Goal: Transaction & Acquisition: Purchase product/service

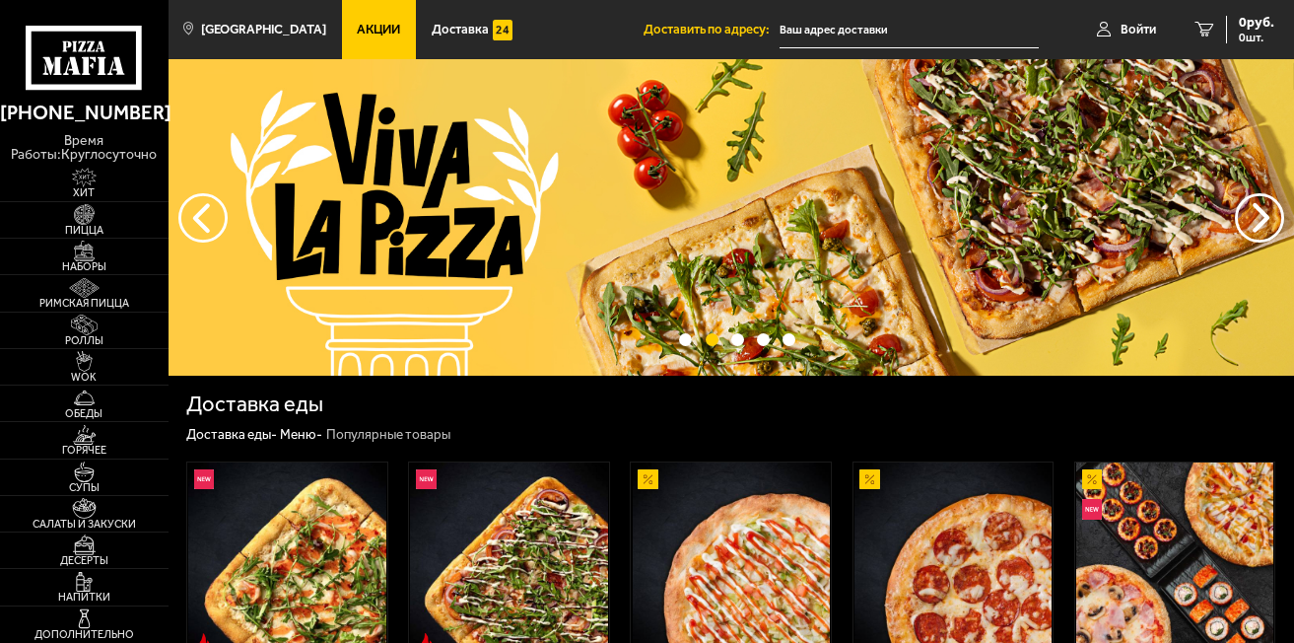
type input "[STREET_ADDRESS][PERSON_NAME]"
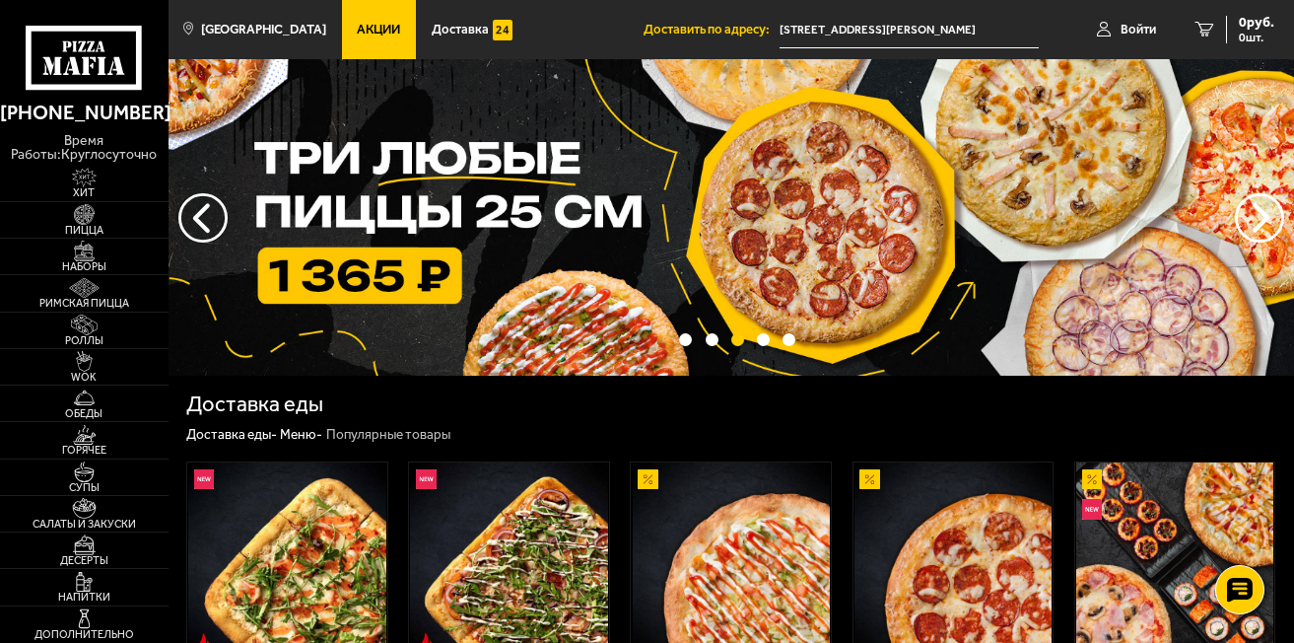
click at [639, 202] on img at bounding box center [732, 217] width 1126 height 316
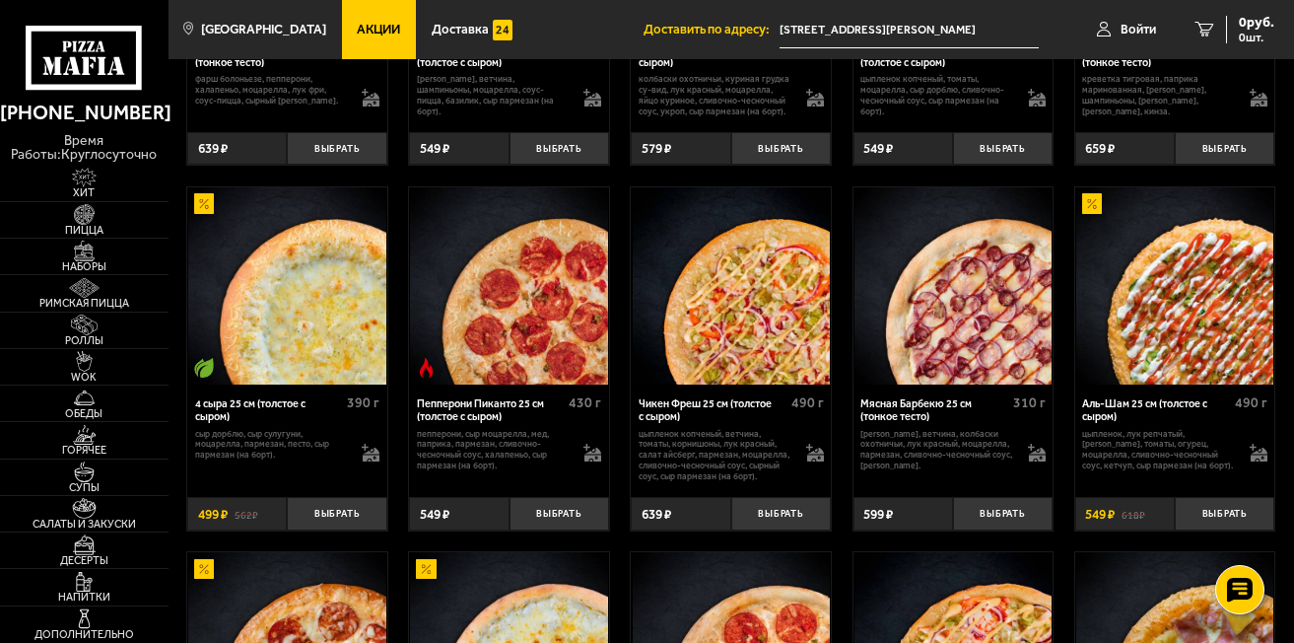
scroll to position [1281, 0]
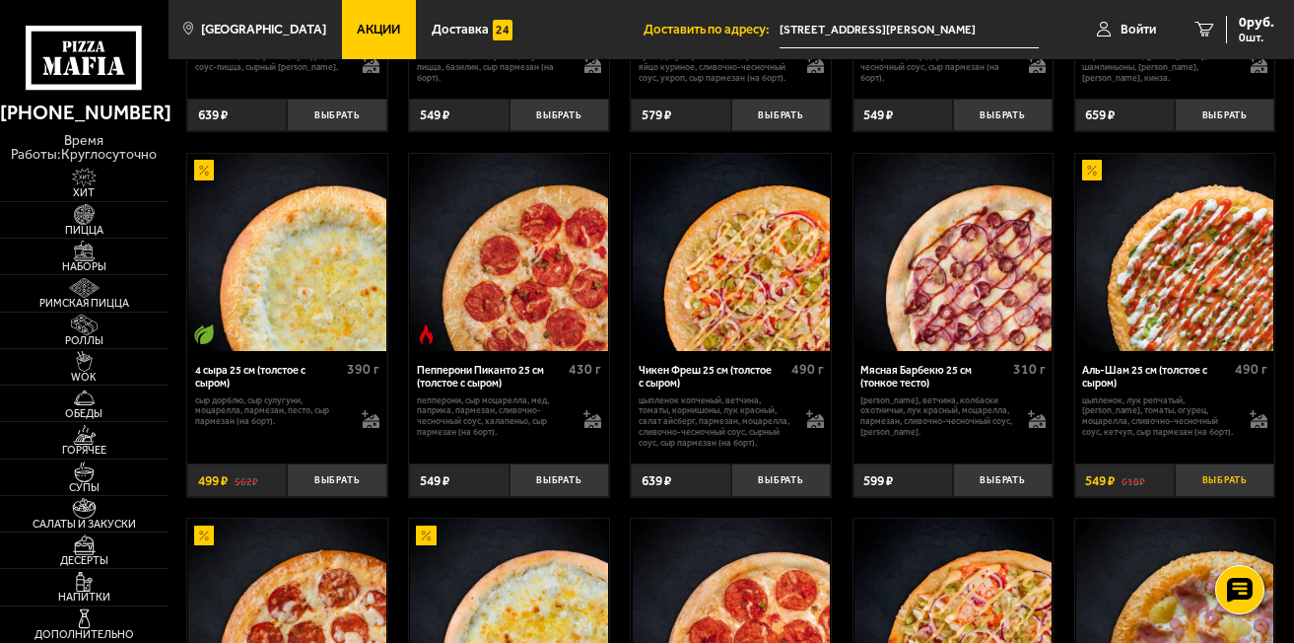
click at [1223, 484] on button "Выбрать" at bounding box center [1225, 480] width 100 height 34
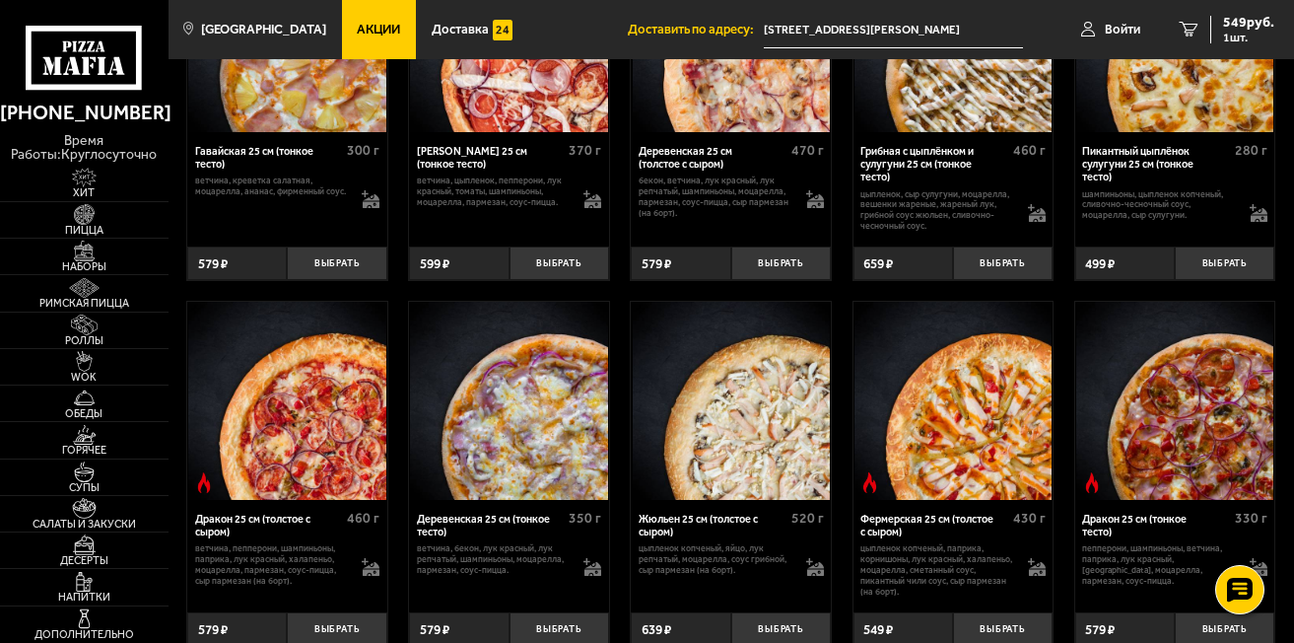
scroll to position [2662, 0]
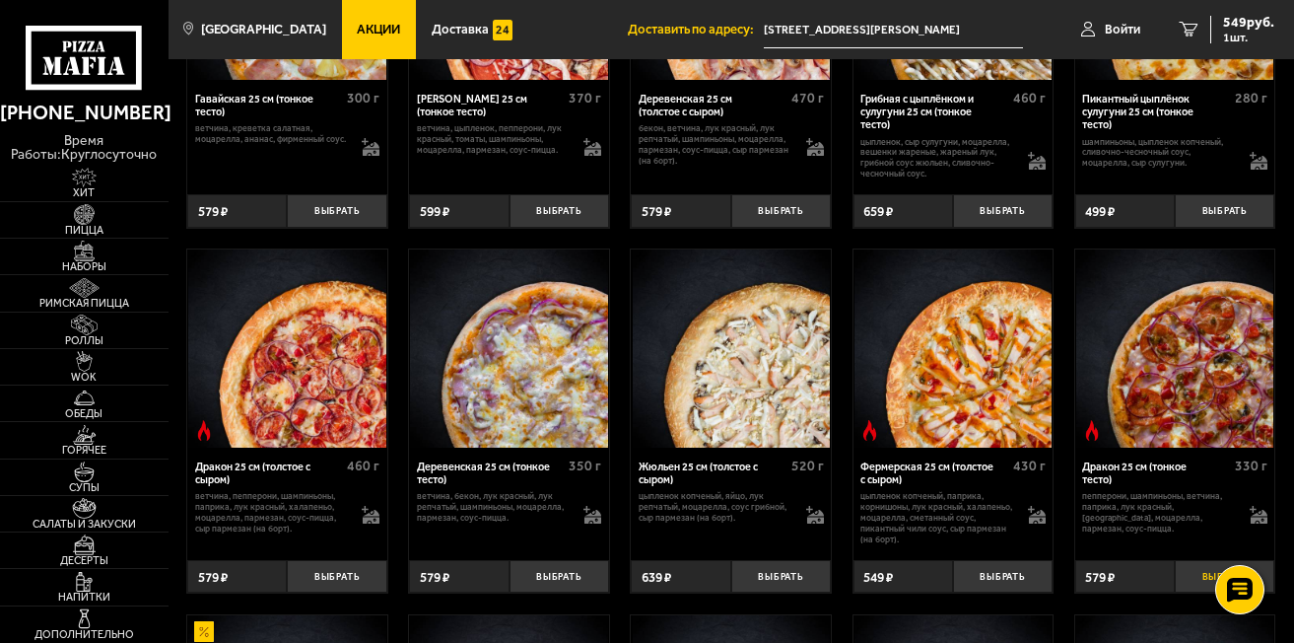
click at [1205, 576] on button "Выбрать" at bounding box center [1225, 577] width 100 height 34
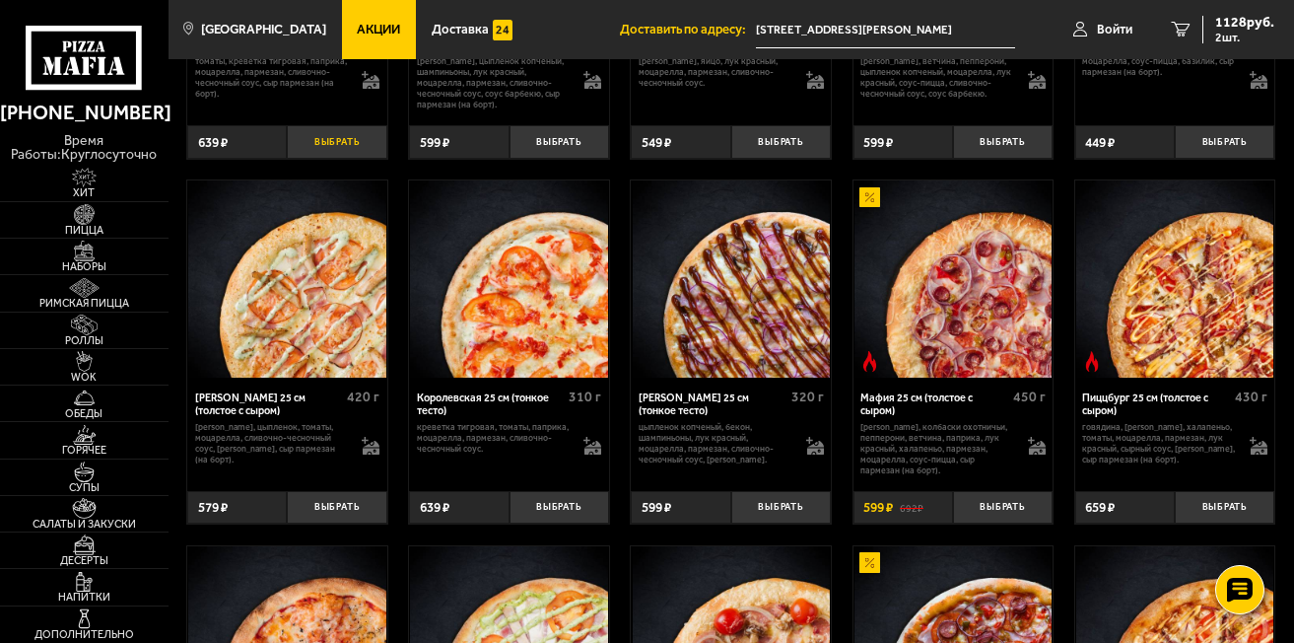
scroll to position [3840, 0]
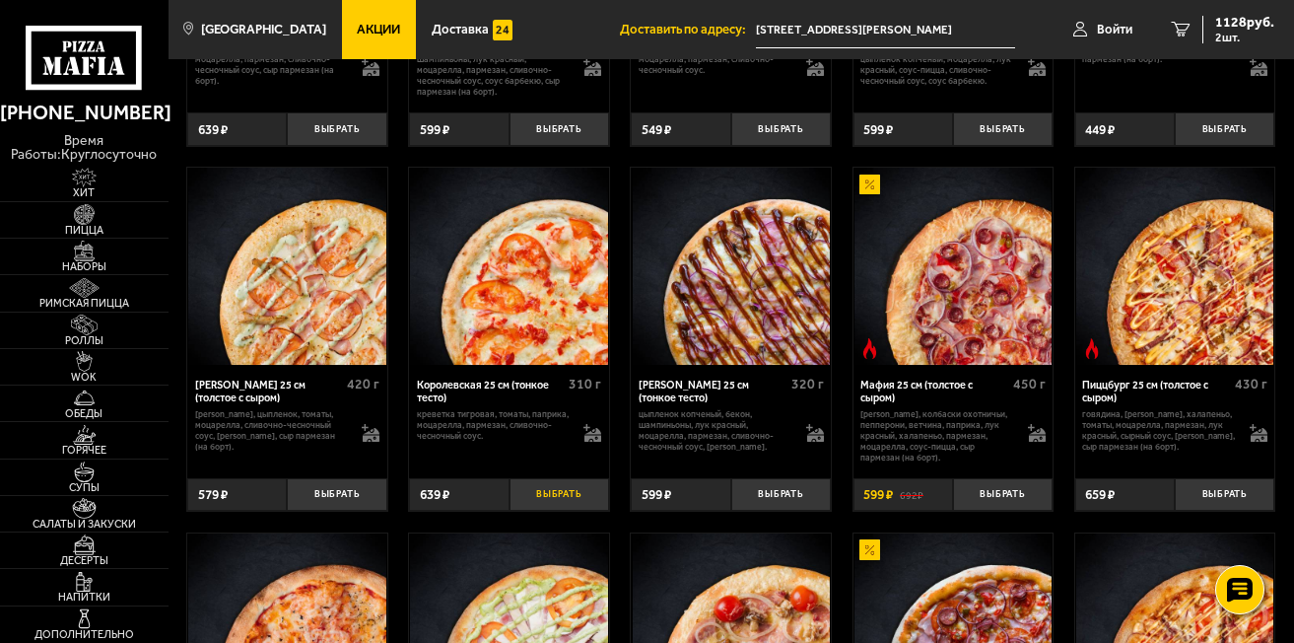
click at [551, 510] on button "Выбрать" at bounding box center [560, 495] width 100 height 34
click at [1225, 26] on span "1365 руб." at bounding box center [1244, 23] width 59 height 14
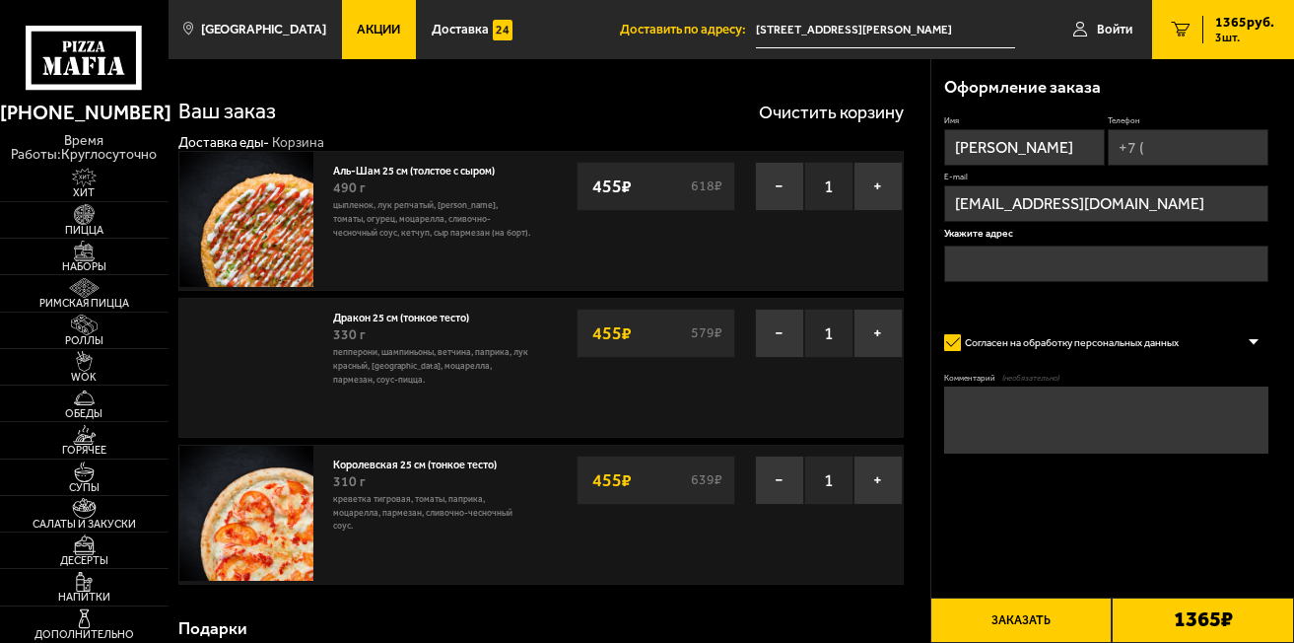
type input "[STREET_ADDRESS][PERSON_NAME]"
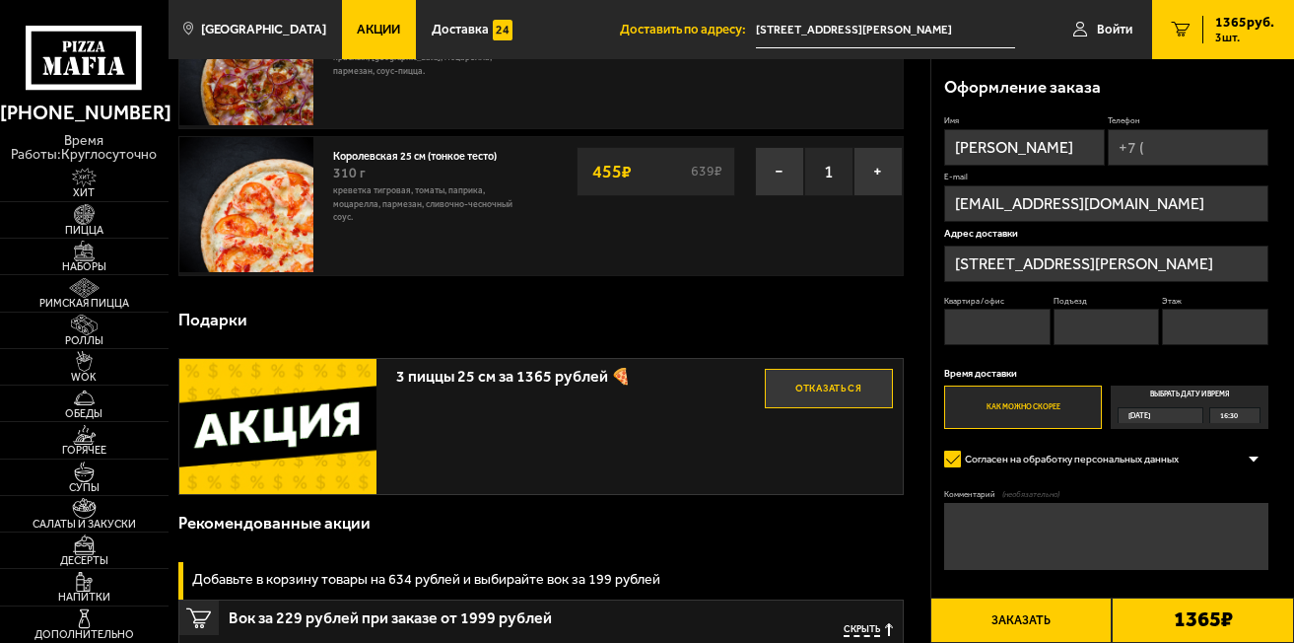
scroll to position [394, 0]
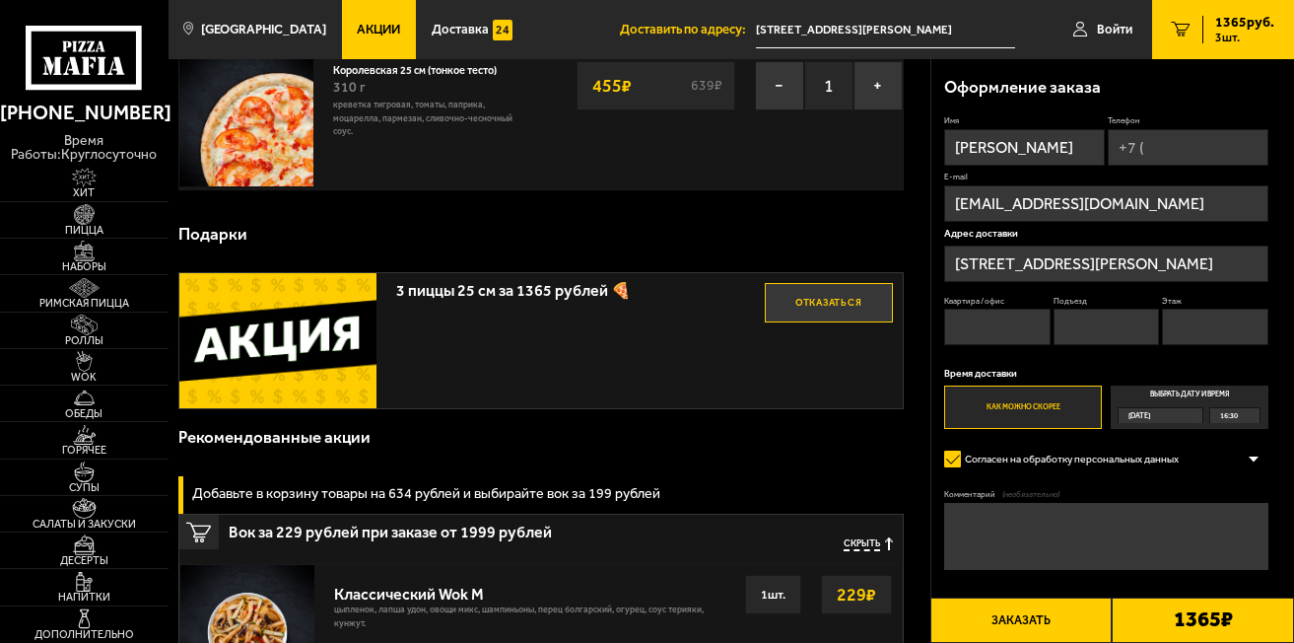
click at [1222, 147] on input "Телефон" at bounding box center [1188, 147] width 161 height 36
type input "[PHONE_NUMBER]"
type input "246"
type input "7"
type input "8"
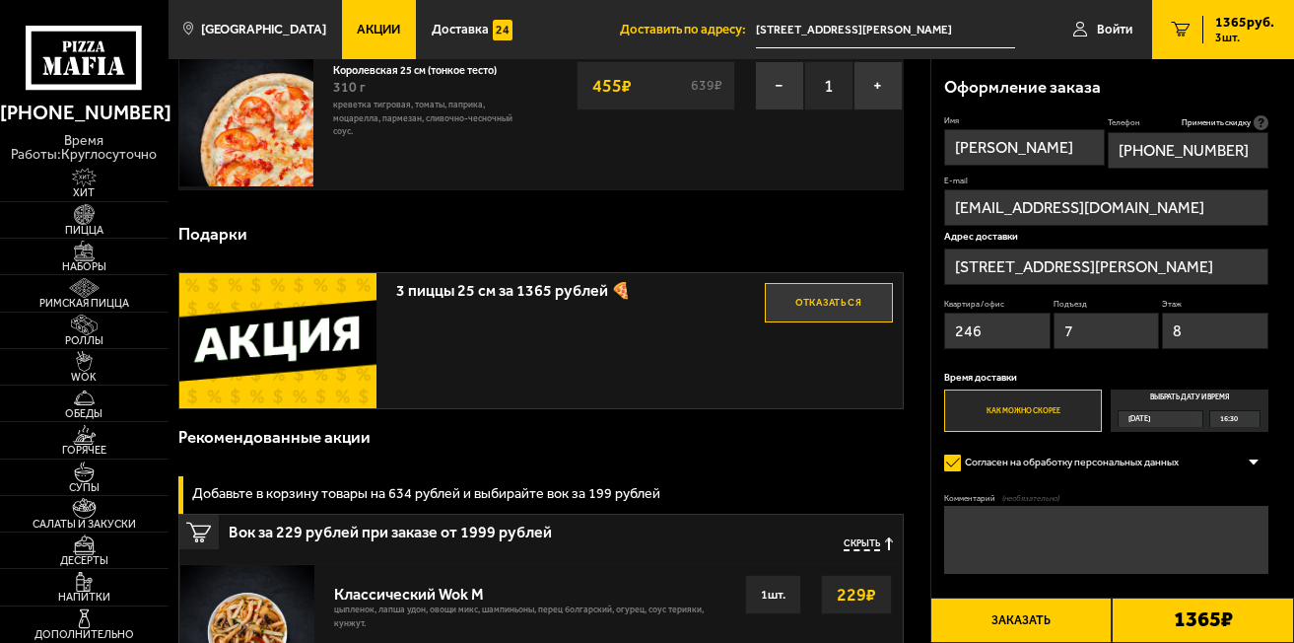
type input "[PHONE_NUMBER]"
click at [1001, 334] on input "246" at bounding box center [997, 330] width 106 height 36
type input "2"
type input "101"
click at [1097, 319] on input "7" at bounding box center [1107, 330] width 106 height 36
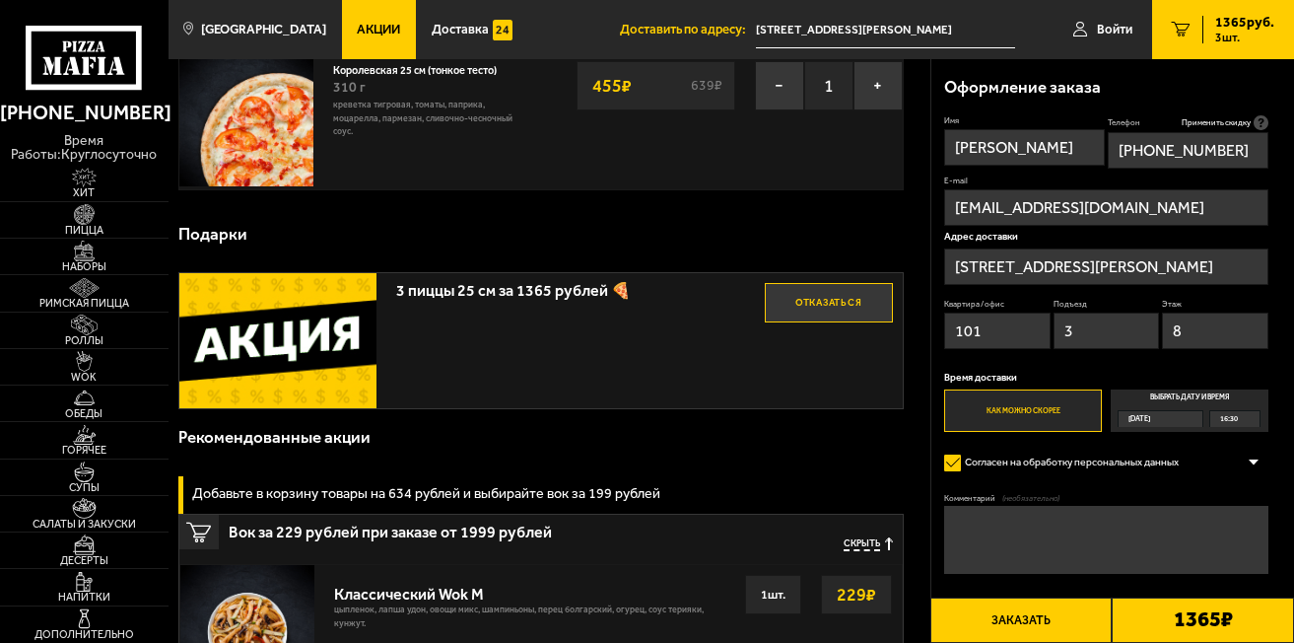
type input "3"
click at [1206, 321] on input "8" at bounding box center [1215, 330] width 106 height 36
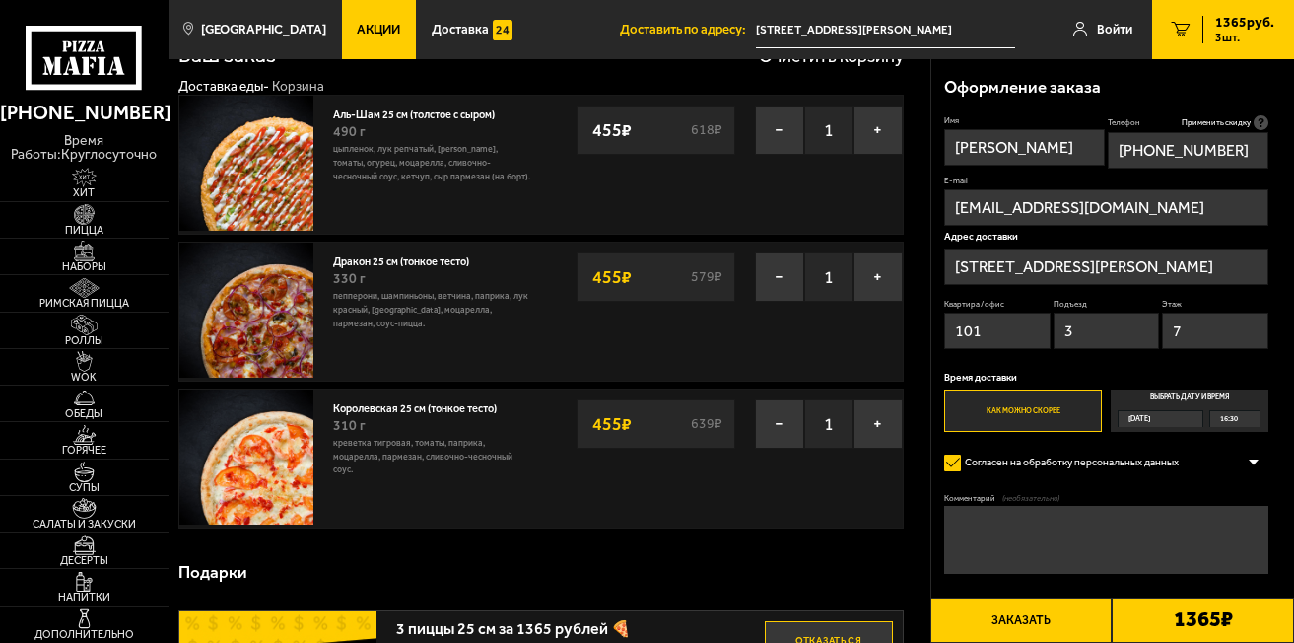
scroll to position [0, 0]
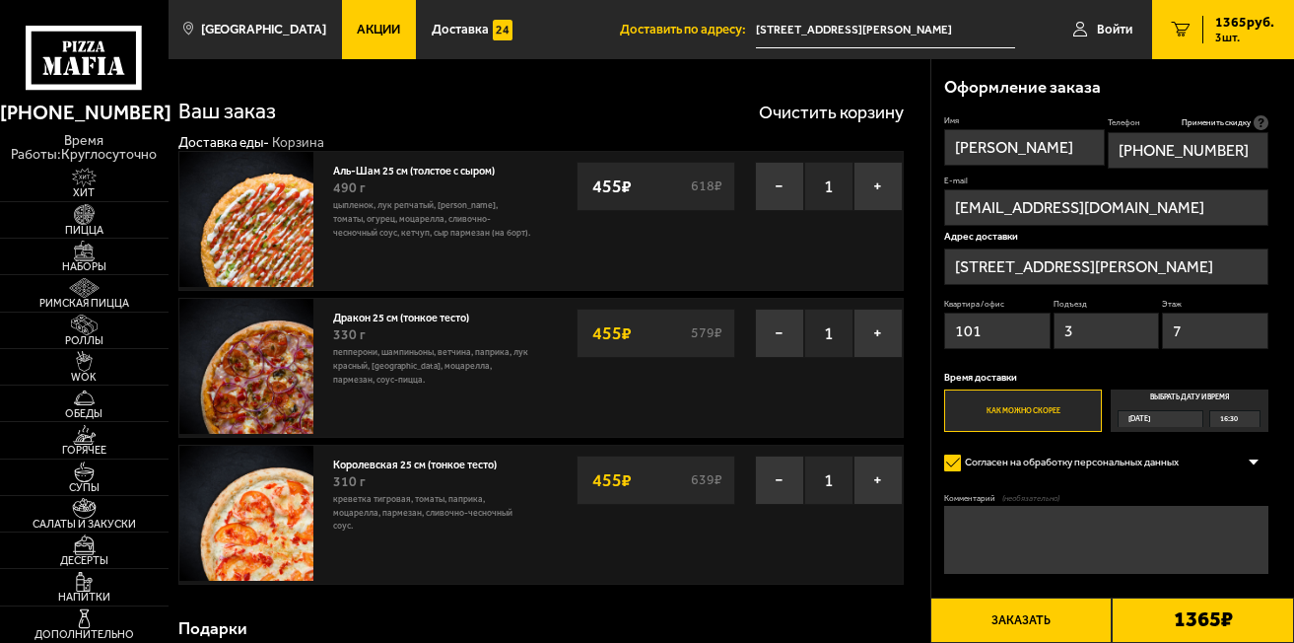
type input "7"
click at [1090, 624] on button "Заказать" at bounding box center [1022, 620] width 182 height 46
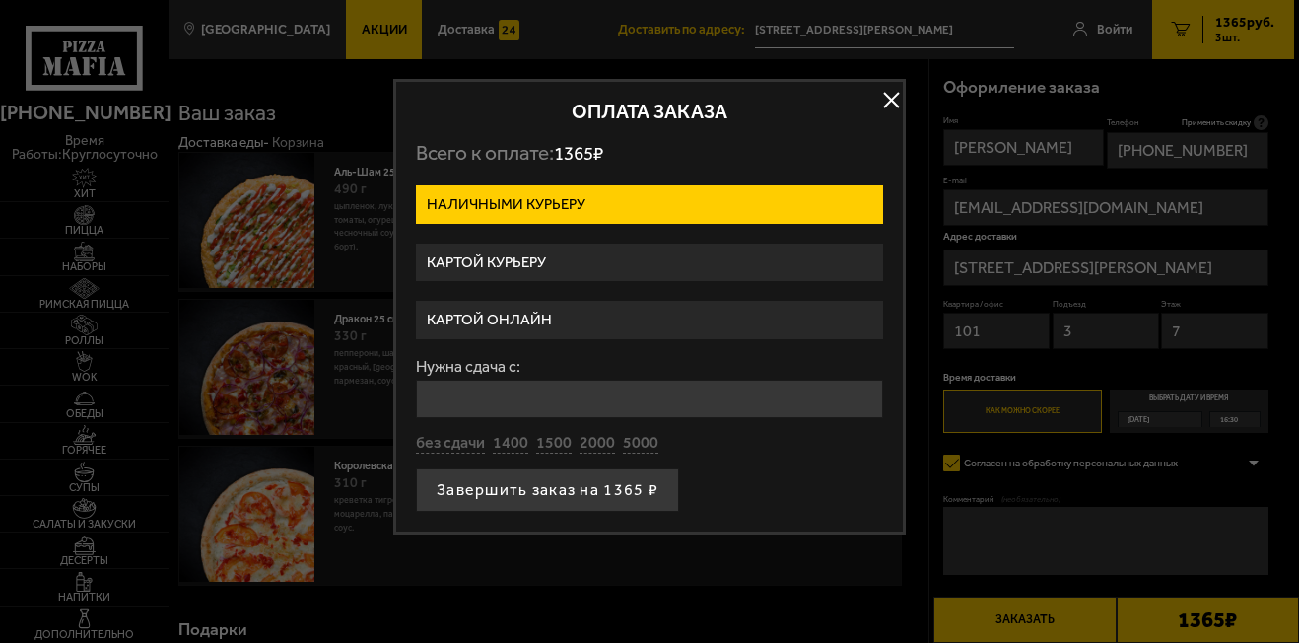
click at [624, 262] on label "Картой курьеру" at bounding box center [649, 262] width 467 height 38
click at [0, 0] on input "Картой курьеру" at bounding box center [0, 0] width 0 height 0
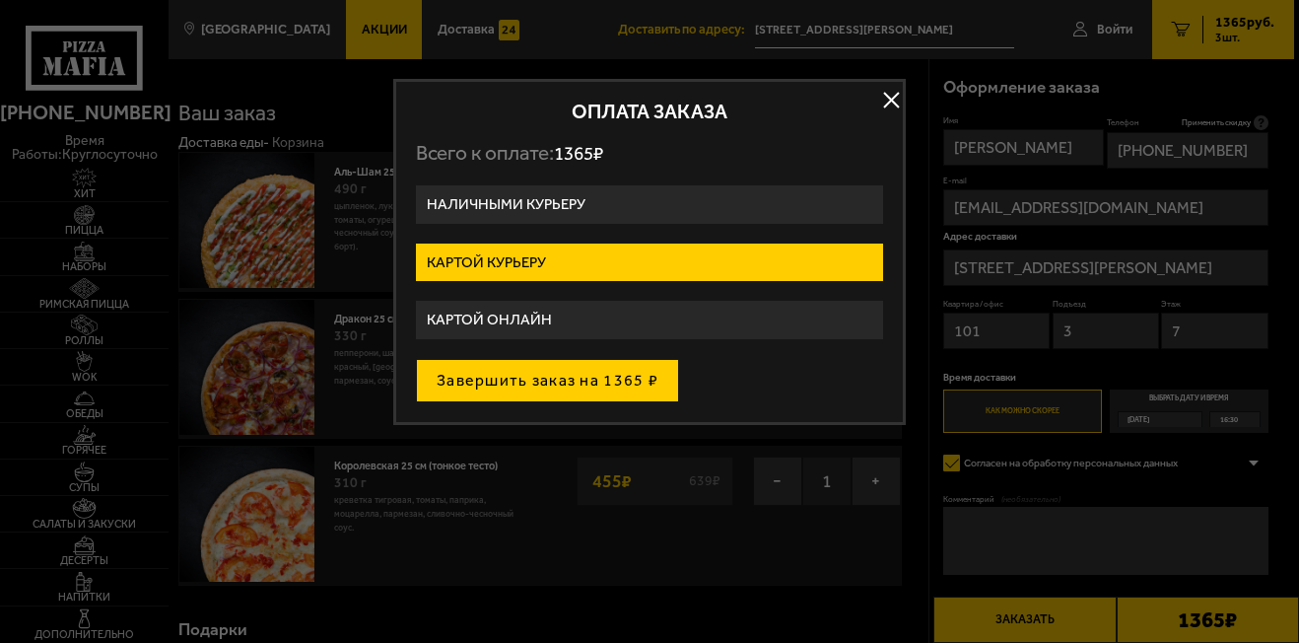
click at [590, 379] on button "Завершить заказ на 1365 ₽" at bounding box center [547, 380] width 263 height 43
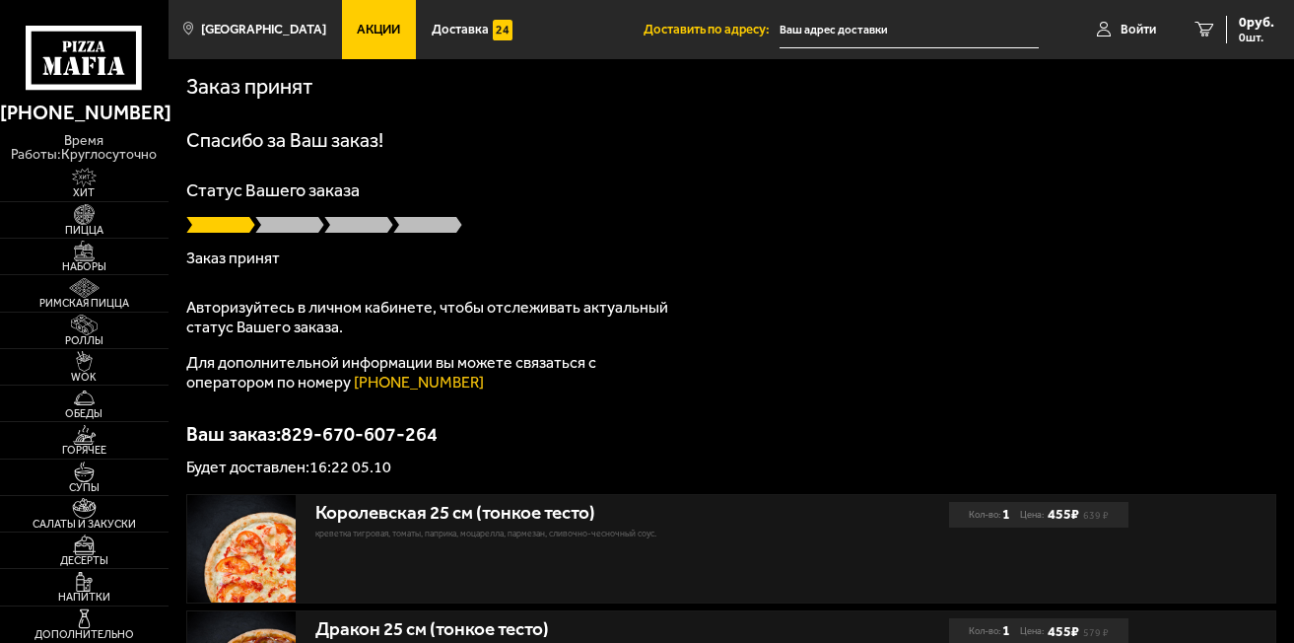
type input "[STREET_ADDRESS][PERSON_NAME]"
